Goal: Information Seeking & Learning: Understand process/instructions

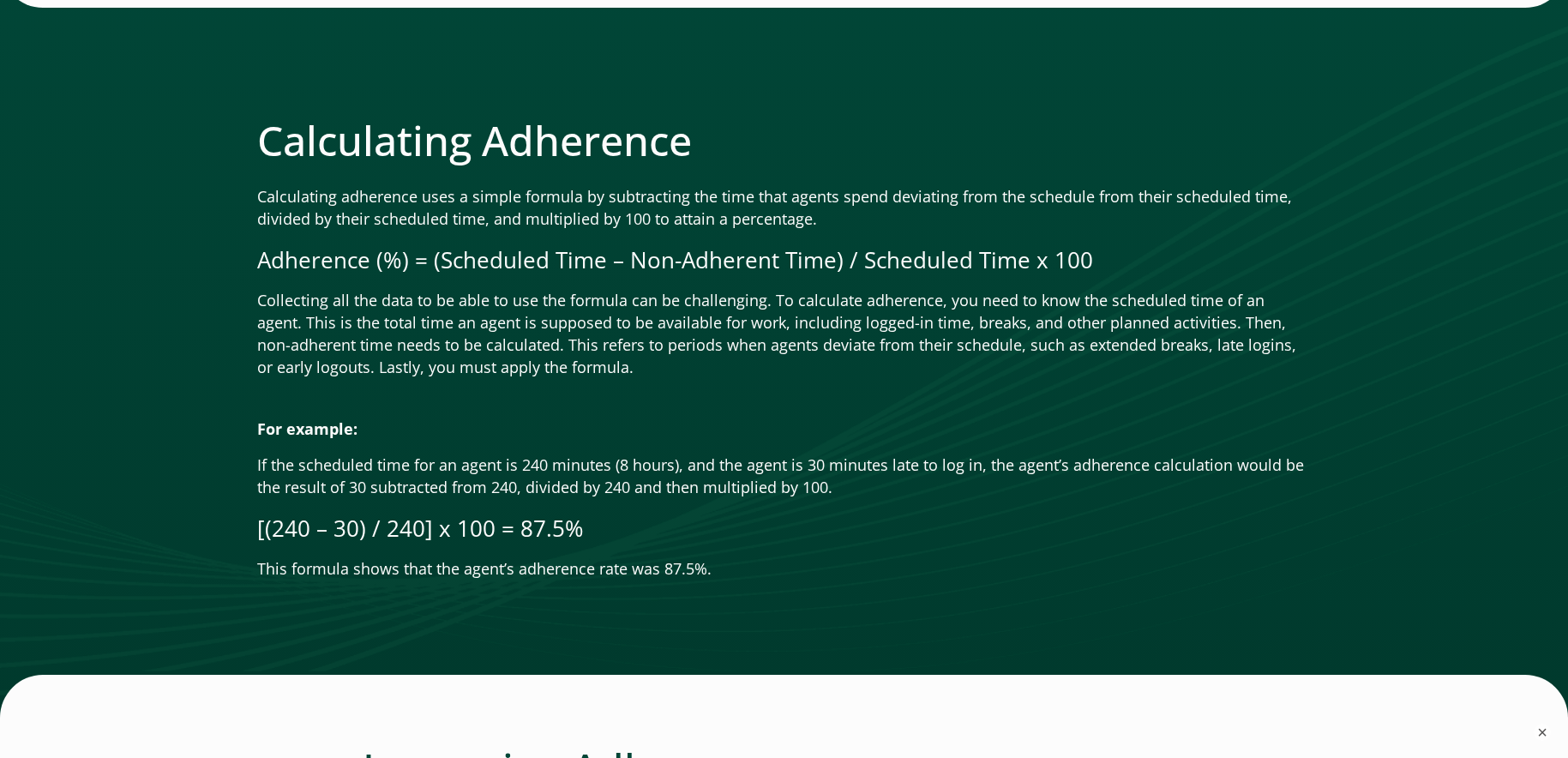
scroll to position [943, 0]
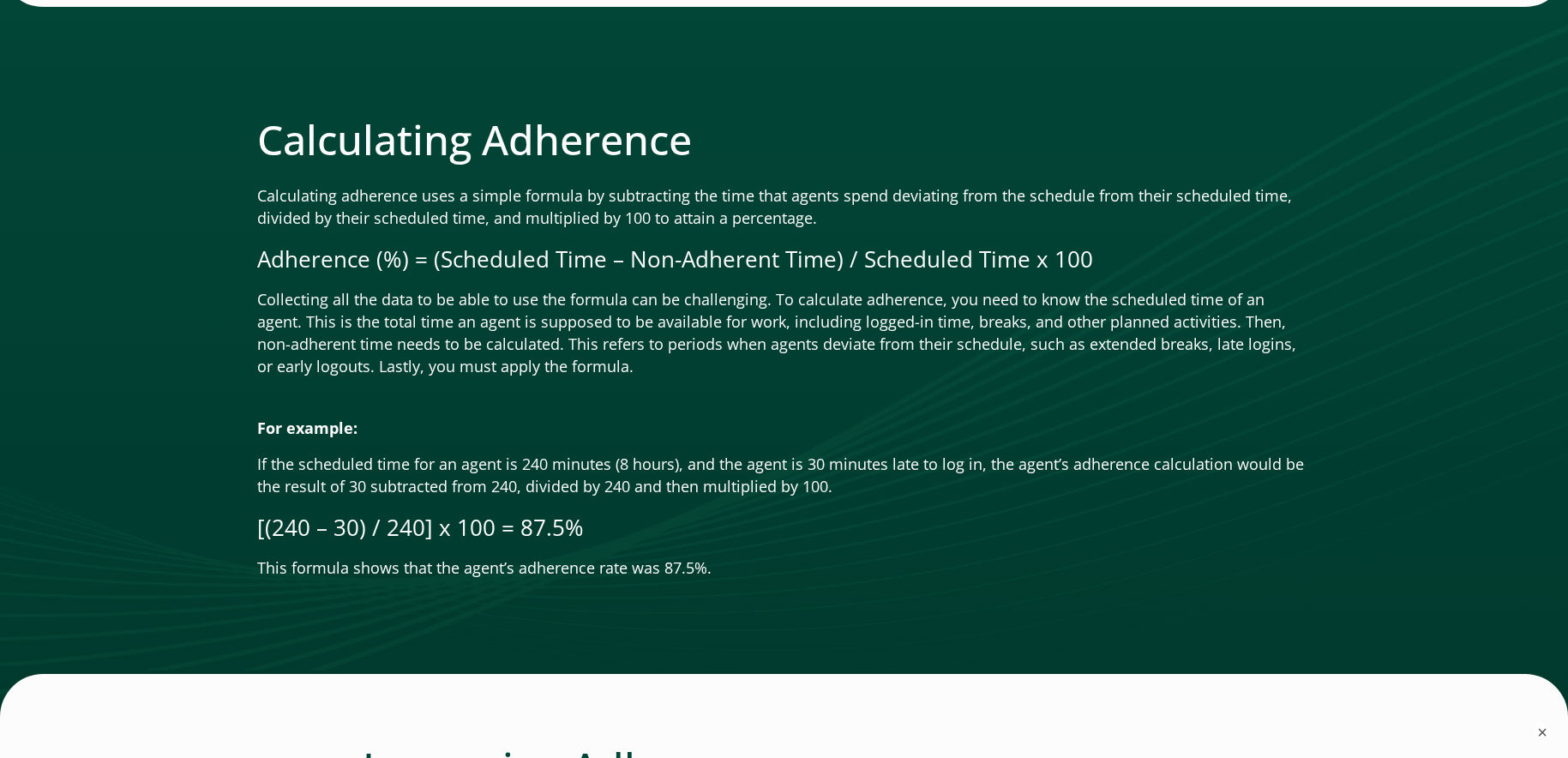
click at [727, 557] on p "This formula shows that the agent’s adherence rate was 87.5%." at bounding box center [784, 568] width 1055 height 22
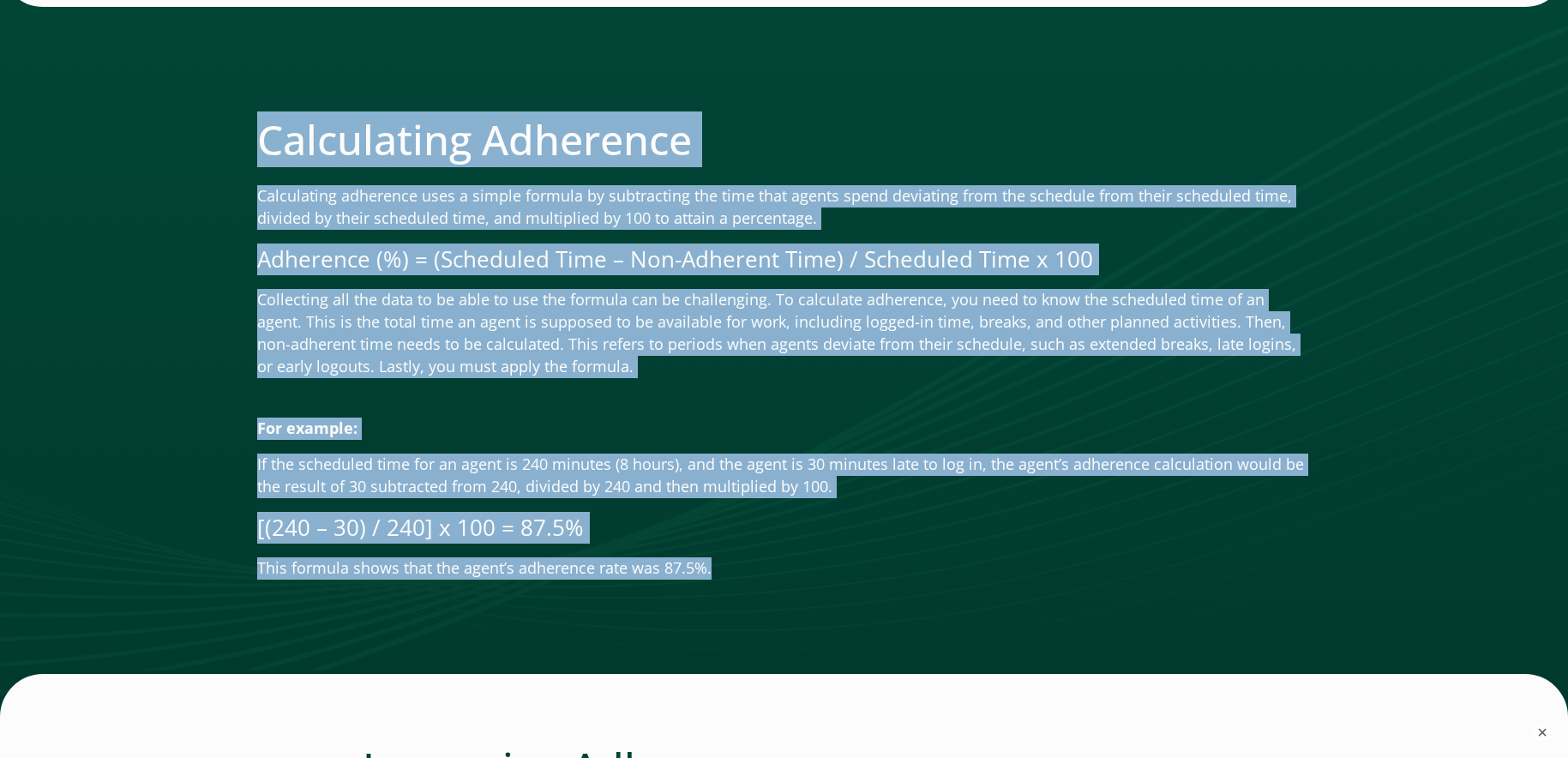
drag, startPoint x: 719, startPoint y: 546, endPoint x: 263, endPoint y: 114, distance: 628.1
click at [263, 115] on div "Calculating Adherence Calculating adherence uses a simple formula by subtractin…" at bounding box center [784, 347] width 1055 height 465
copy div "Loremipsumd Sitametco Adipiscinge seddoeius temp i utlabo etdolor ma aliquaenim…"
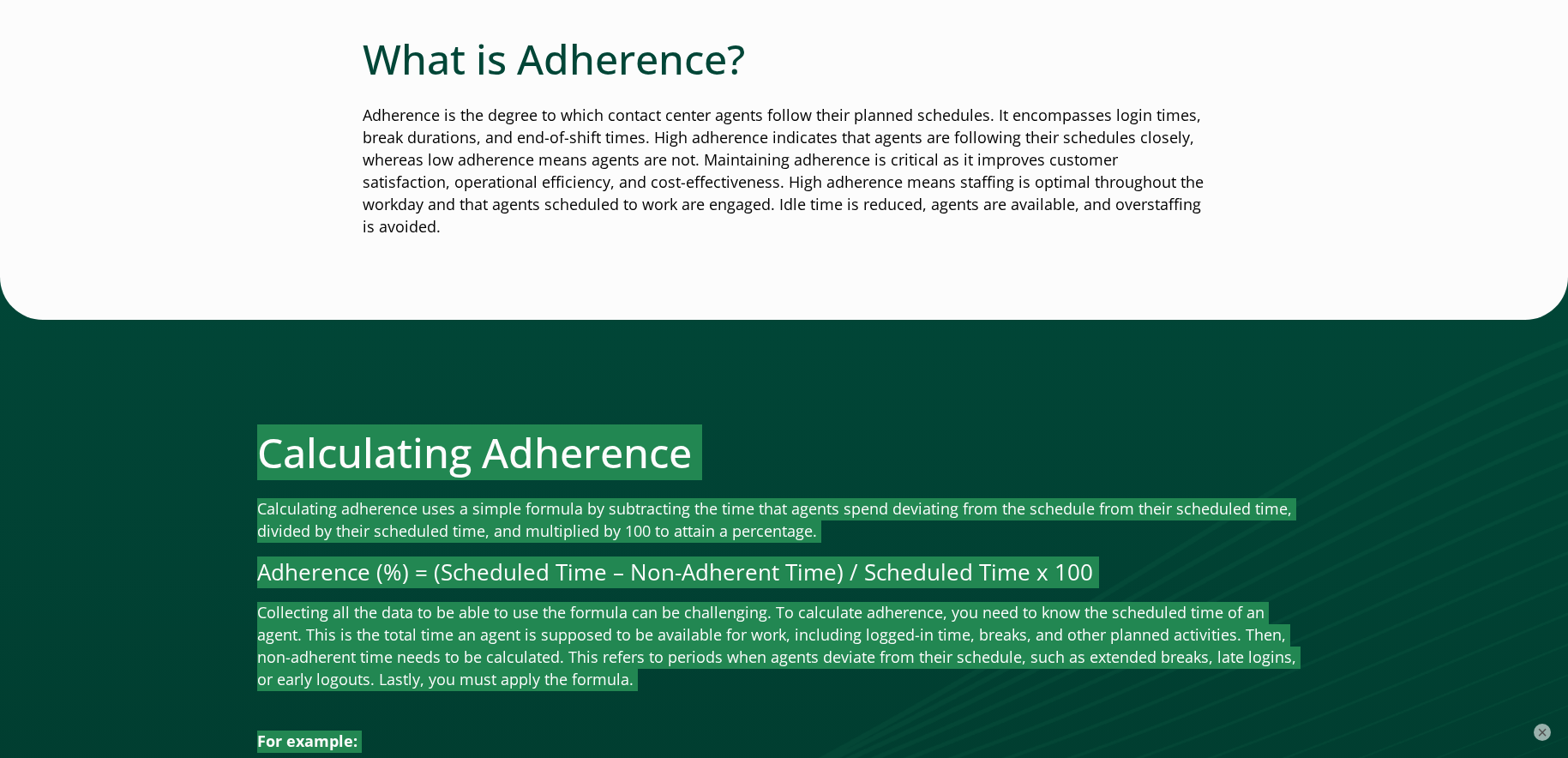
scroll to position [600, 0]
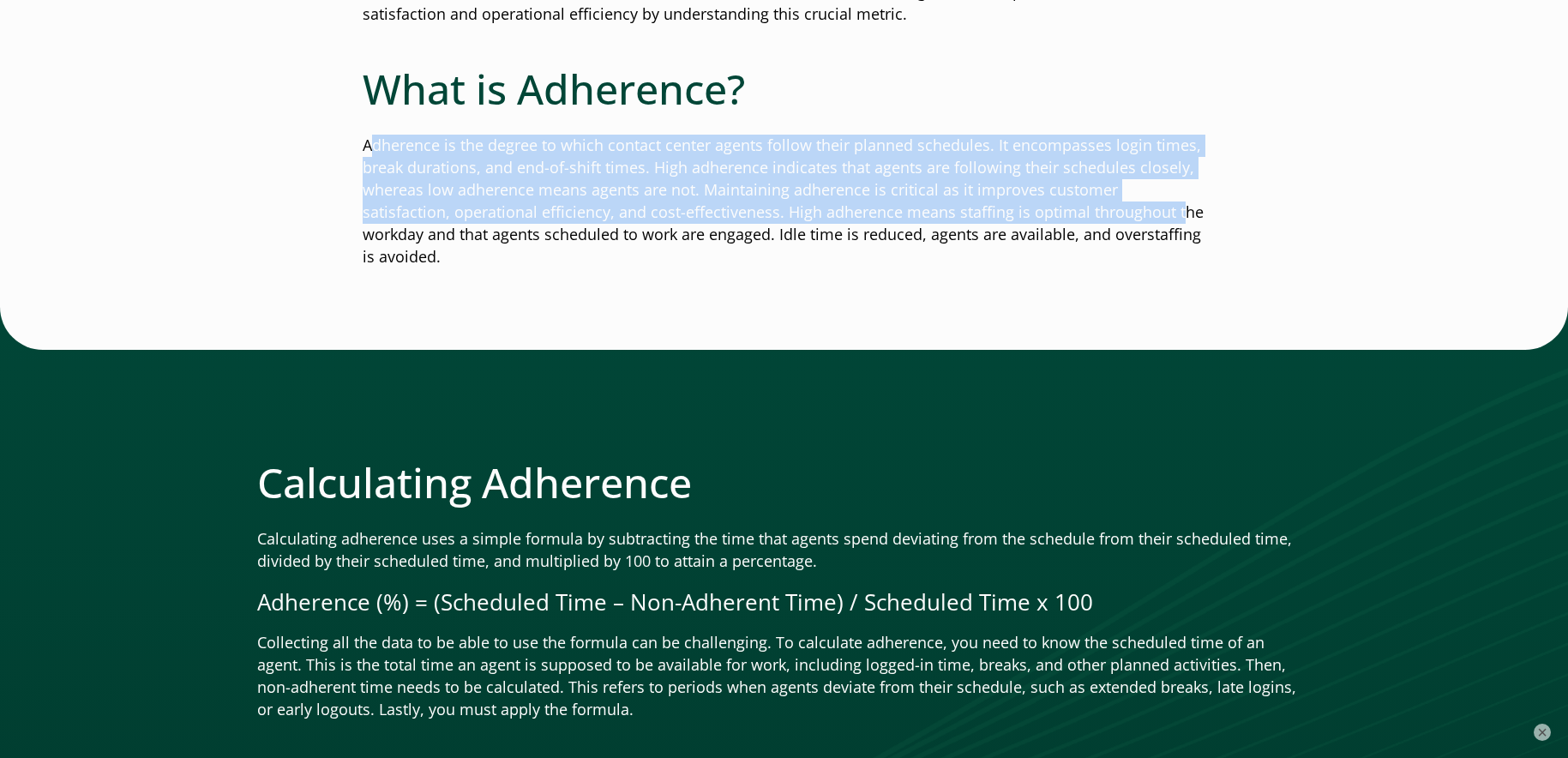
drag, startPoint x: 368, startPoint y: 143, endPoint x: 1079, endPoint y: 216, distance: 714.7
click at [1084, 218] on p "Adherence is the degree to which contact center agents follow their planned sch…" at bounding box center [784, 201] width 843 height 133
click at [870, 188] on p "Adherence is the degree to which contact center agents follow their planned sch…" at bounding box center [784, 201] width 843 height 133
click at [400, 149] on p "Adherence is the degree to which contact center agents follow their planned sch…" at bounding box center [784, 201] width 843 height 133
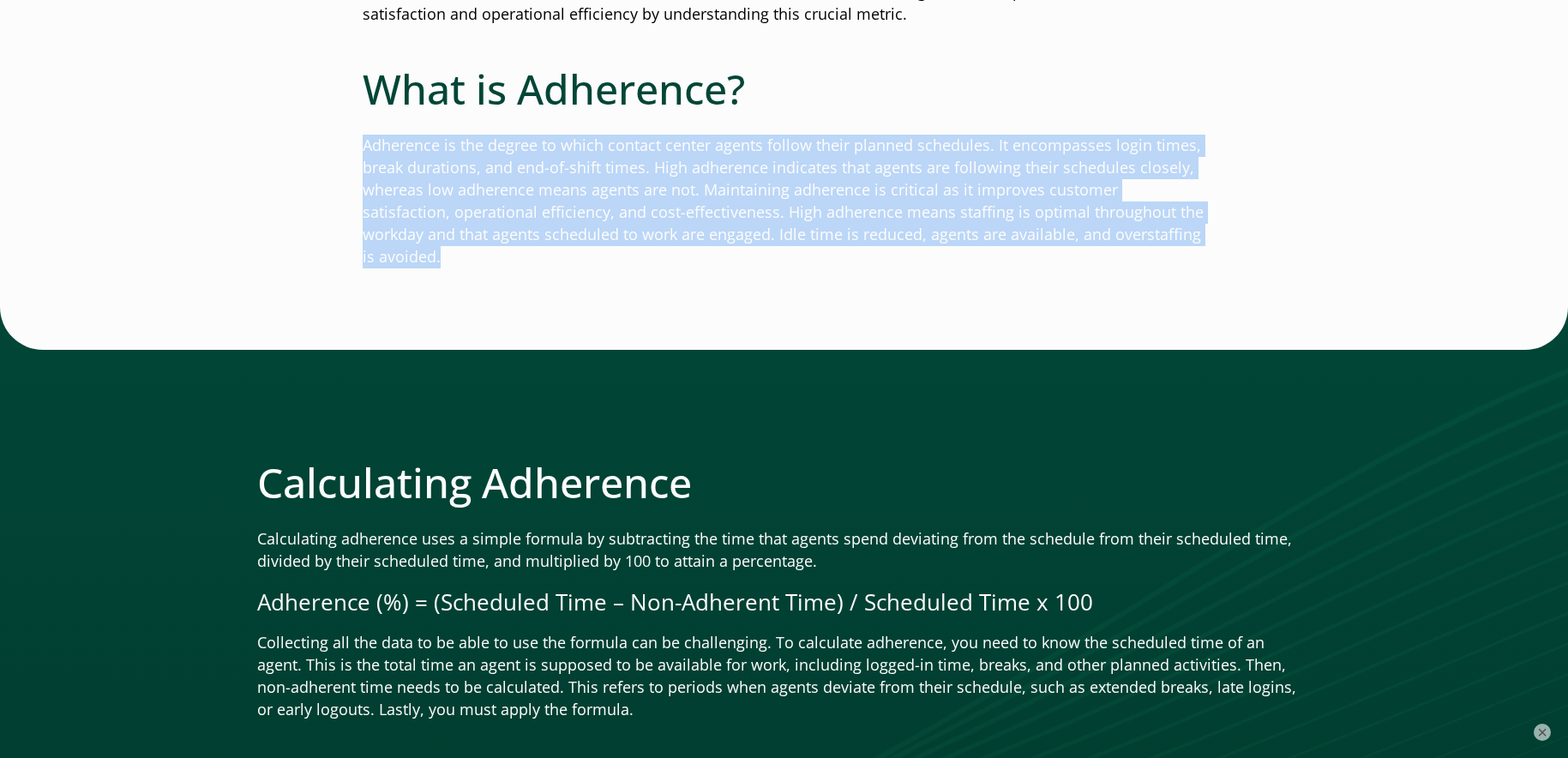
drag, startPoint x: 363, startPoint y: 144, endPoint x: 1194, endPoint y: 235, distance: 836.0
click at [1194, 235] on p "Adherence is the degree to which contact center agents follow their planned sch…" at bounding box center [784, 201] width 843 height 133
copy p "Adherence is the degree to which contact center agents follow their planned sch…"
click at [645, 164] on p "Adherence is the degree to which contact center agents follow their planned sch…" at bounding box center [784, 201] width 843 height 133
click at [997, 238] on p "Adherence is the degree to which contact center agents follow their planned sch…" at bounding box center [784, 201] width 843 height 133
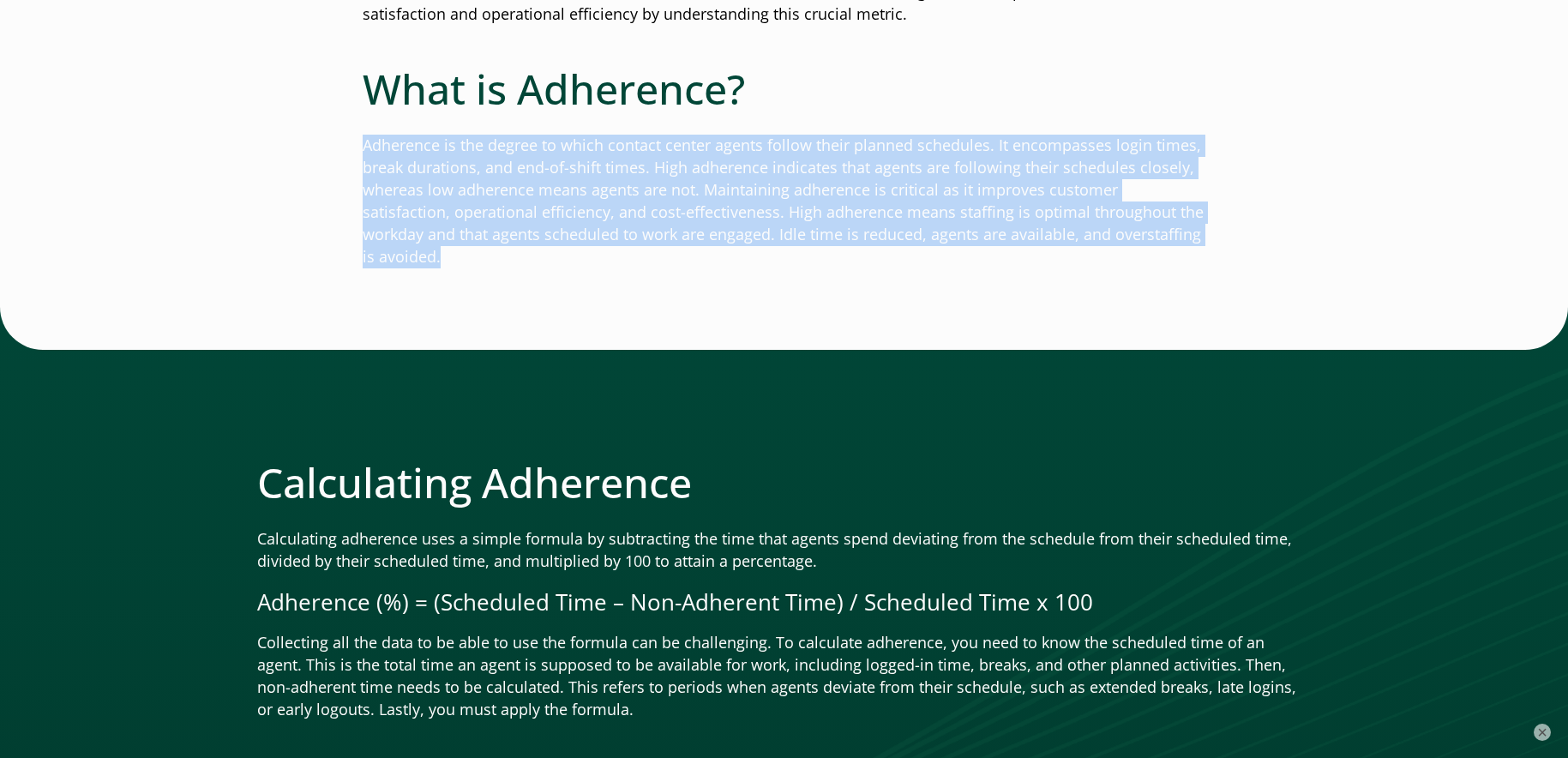
click at [1002, 234] on p "Adherence is the degree to which contact center agents follow their planned sch…" at bounding box center [784, 201] width 843 height 133
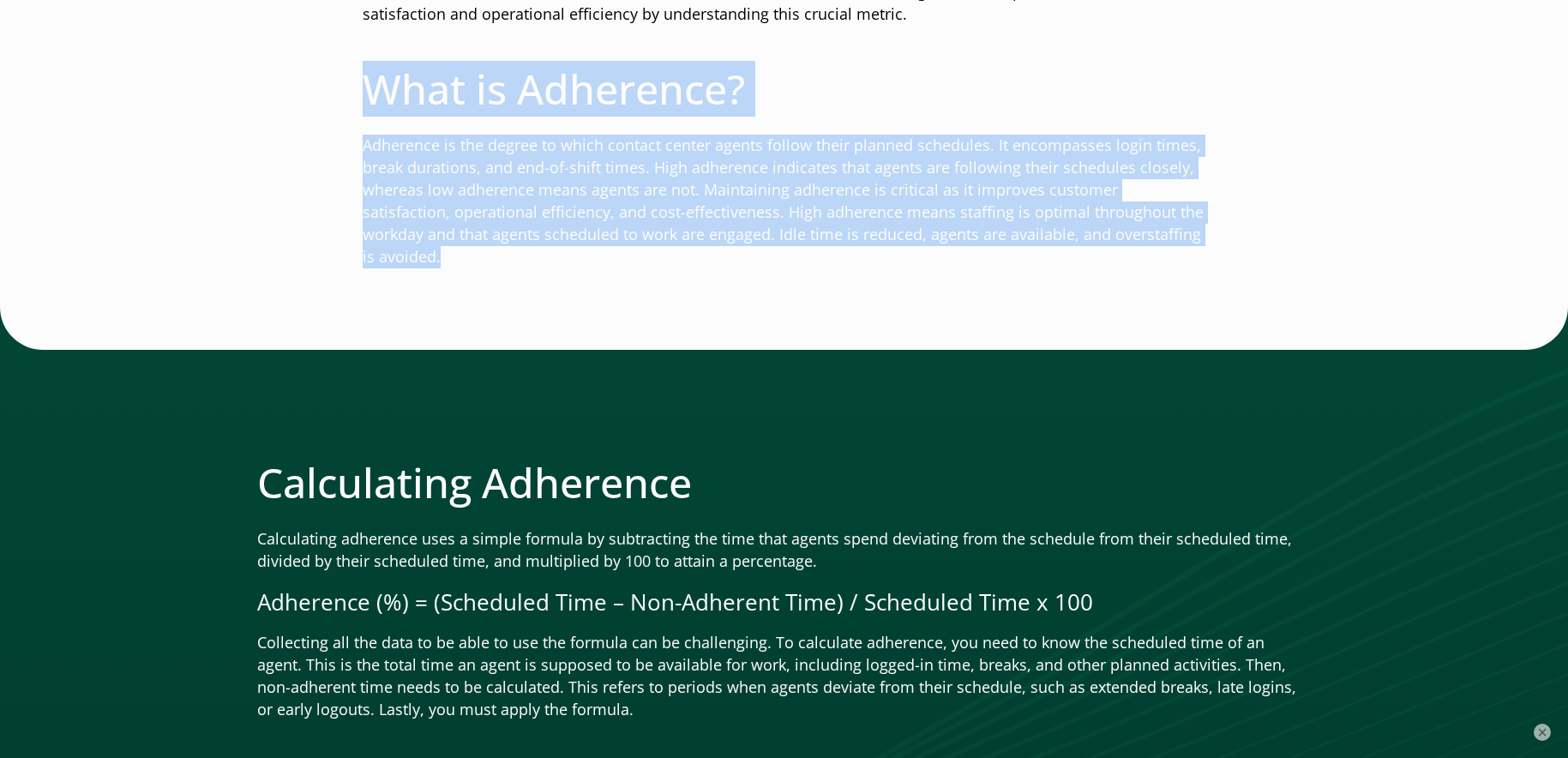
drag, startPoint x: 368, startPoint y: 84, endPoint x: 1181, endPoint y: 235, distance: 826.9
copy div "What is Adherence? Adherence is the degree to which contact center agents follo…"
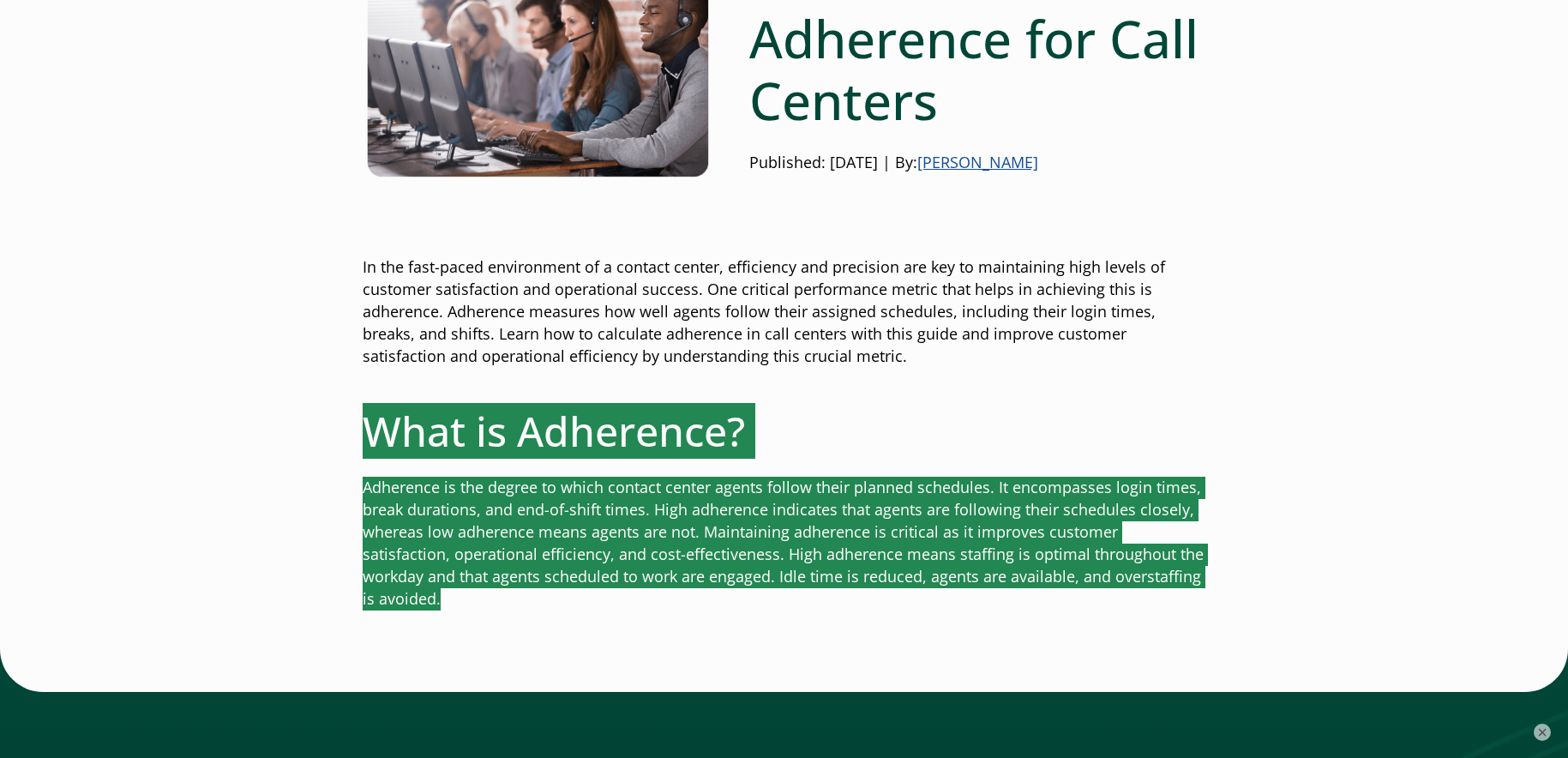
scroll to position [257, 0]
